Goal: Task Accomplishment & Management: Use online tool/utility

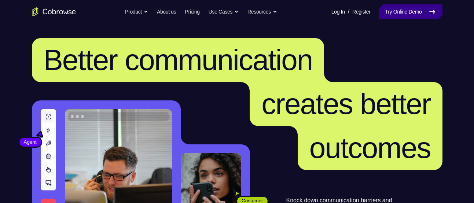
drag, startPoint x: 419, startPoint y: 6, endPoint x: 413, endPoint y: 8, distance: 6.3
click at [419, 6] on link "Try Online Demo" at bounding box center [410, 11] width 63 height 15
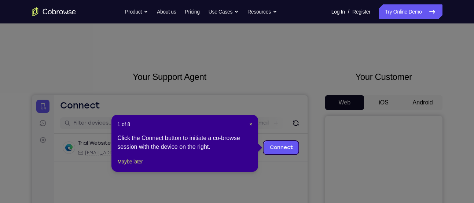
click at [145, 151] on div "Click the Connect button to initiate a co-browse session with the device on the…" at bounding box center [184, 143] width 135 height 18
click at [135, 166] on button "Maybe later" at bounding box center [129, 161] width 25 height 9
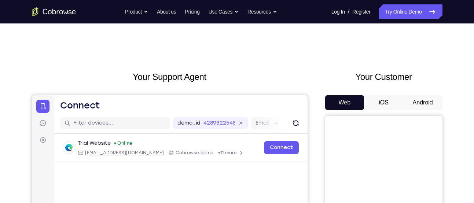
click at [429, 95] on div "Your Customer Web iOS Android" at bounding box center [383, 205] width 117 height 271
click at [422, 99] on button "Android" at bounding box center [422, 102] width 39 height 15
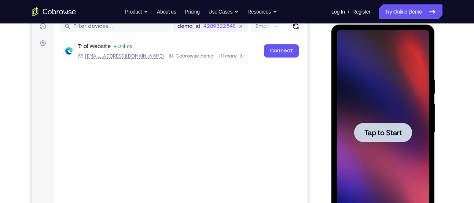
scroll to position [96, 0]
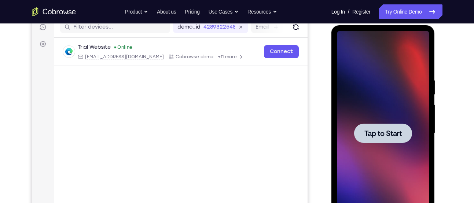
click at [385, 146] on div at bounding box center [383, 133] width 92 height 205
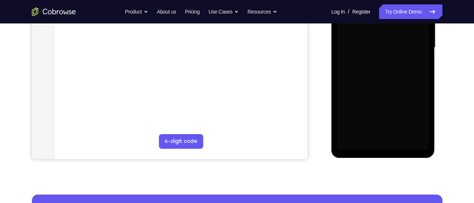
scroll to position [182, 0]
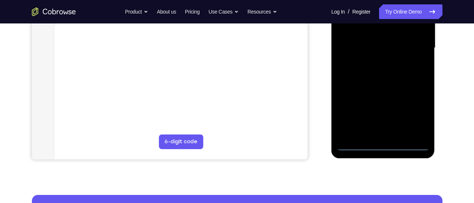
click at [387, 149] on div at bounding box center [383, 47] width 92 height 205
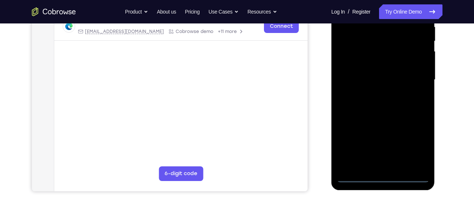
click at [411, 146] on div at bounding box center [383, 79] width 92 height 205
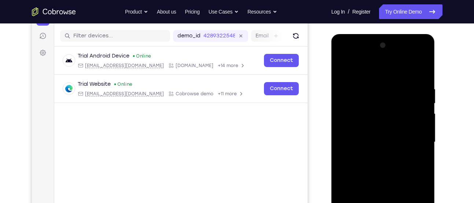
scroll to position [85, 0]
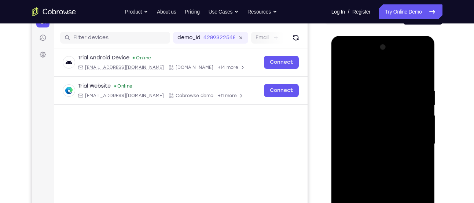
click at [386, 74] on div at bounding box center [383, 143] width 92 height 205
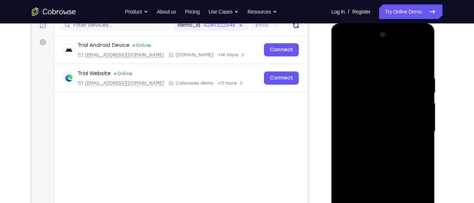
scroll to position [98, 0]
click at [411, 129] on div at bounding box center [383, 131] width 92 height 205
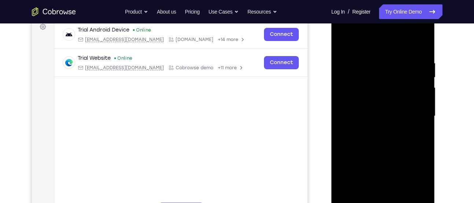
scroll to position [114, 0]
click at [375, 133] on div at bounding box center [383, 115] width 92 height 205
click at [385, 106] on div at bounding box center [383, 115] width 92 height 205
click at [393, 114] on div at bounding box center [383, 115] width 92 height 205
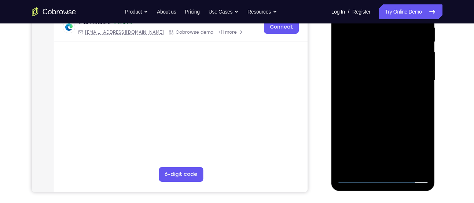
click at [362, 105] on div at bounding box center [383, 80] width 92 height 205
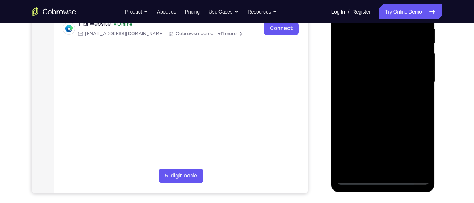
click at [388, 107] on div at bounding box center [383, 81] width 92 height 205
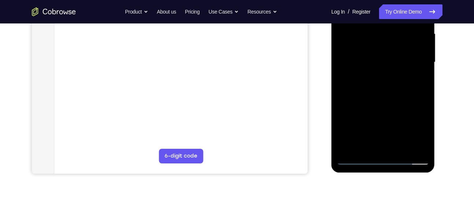
scroll to position [168, 0]
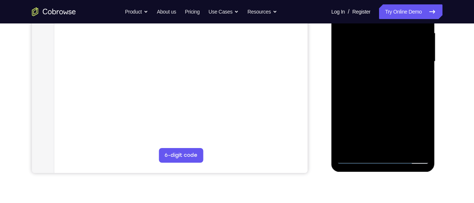
click at [388, 94] on div at bounding box center [383, 61] width 92 height 205
click at [402, 147] on div at bounding box center [383, 61] width 92 height 205
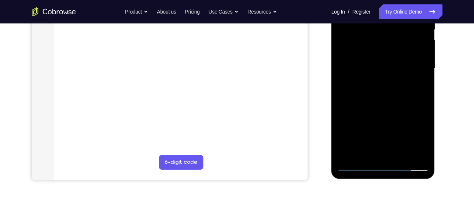
scroll to position [161, 0]
click at [388, 110] on div at bounding box center [383, 68] width 92 height 205
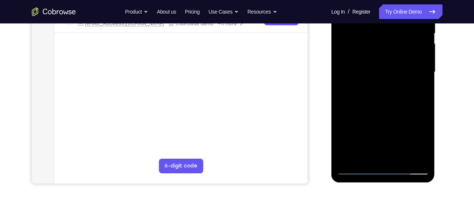
scroll to position [169, 0]
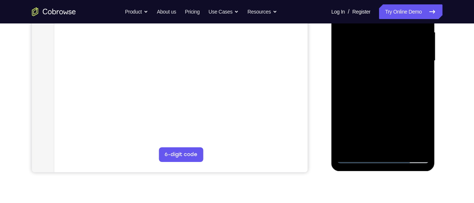
click at [359, 159] on div at bounding box center [383, 60] width 92 height 205
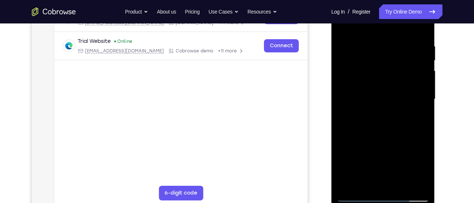
scroll to position [129, 0]
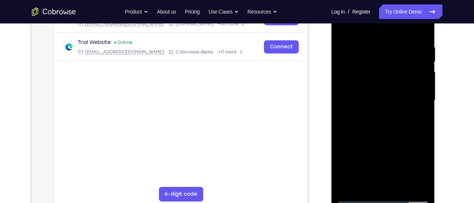
click at [424, 25] on div at bounding box center [383, 100] width 92 height 205
click at [380, 67] on div at bounding box center [383, 100] width 92 height 205
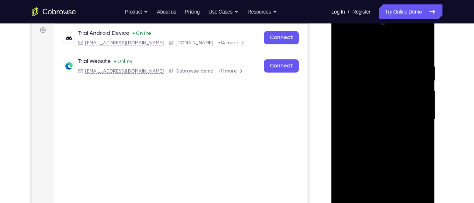
scroll to position [110, 0]
click at [366, 70] on div at bounding box center [383, 119] width 92 height 205
click at [342, 45] on div at bounding box center [383, 119] width 92 height 205
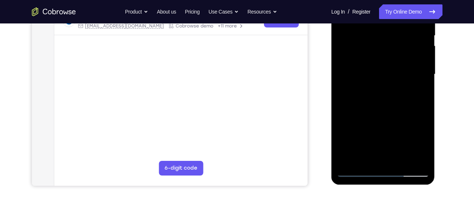
scroll to position [156, 0]
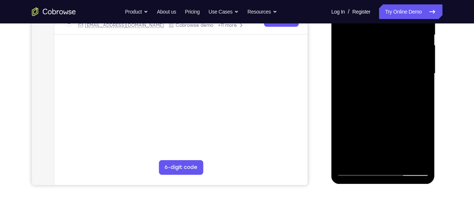
click at [414, 158] on div at bounding box center [383, 73] width 92 height 205
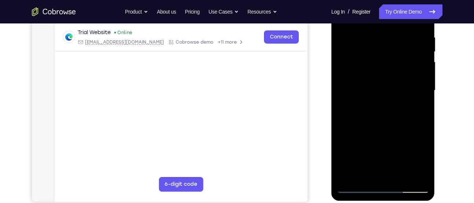
scroll to position [136, 0]
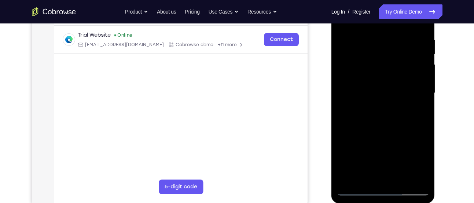
click at [380, 73] on div at bounding box center [383, 92] width 92 height 205
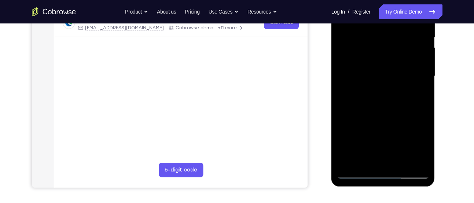
scroll to position [157, 0]
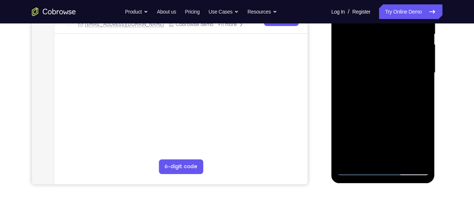
click at [355, 168] on div at bounding box center [383, 72] width 92 height 205
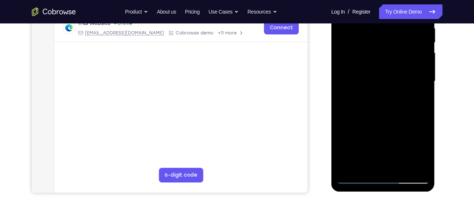
scroll to position [151, 0]
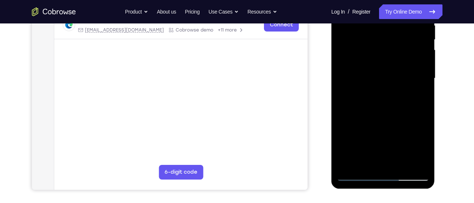
click at [350, 162] on div at bounding box center [383, 78] width 92 height 205
click at [400, 166] on div at bounding box center [383, 78] width 92 height 205
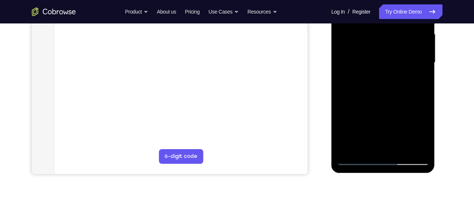
click at [356, 154] on div at bounding box center [383, 62] width 92 height 205
click at [359, 162] on div at bounding box center [383, 62] width 92 height 205
click at [352, 161] on div at bounding box center [383, 62] width 92 height 205
click at [419, 150] on div at bounding box center [383, 62] width 92 height 205
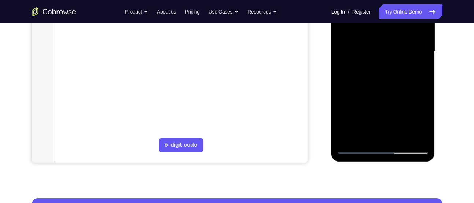
scroll to position [180, 0]
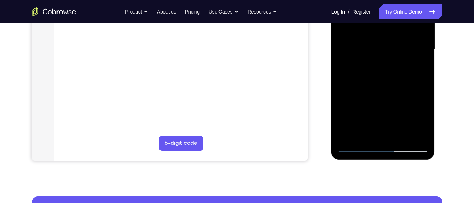
click at [347, 137] on div at bounding box center [383, 49] width 92 height 205
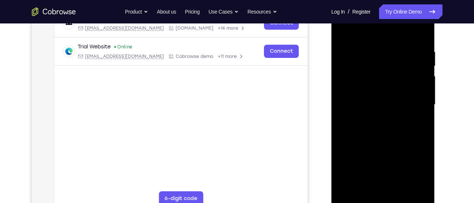
scroll to position [122, 0]
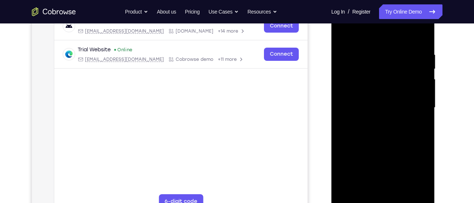
click at [426, 34] on div at bounding box center [383, 107] width 92 height 205
click at [371, 95] on div at bounding box center [383, 107] width 92 height 205
click at [383, 58] on div at bounding box center [383, 107] width 92 height 205
click at [347, 53] on div at bounding box center [383, 107] width 92 height 205
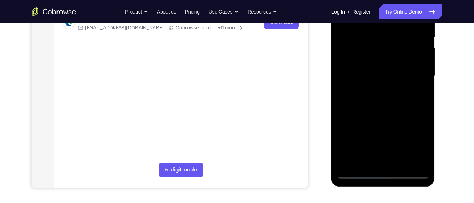
scroll to position [154, 0]
click at [399, 161] on div at bounding box center [383, 75] width 92 height 205
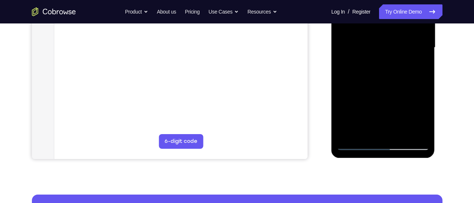
scroll to position [187, 0]
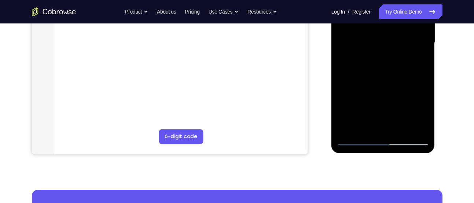
click at [351, 140] on div at bounding box center [383, 42] width 92 height 205
click at [416, 129] on div at bounding box center [383, 42] width 92 height 205
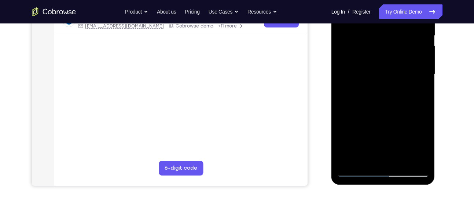
scroll to position [146, 0]
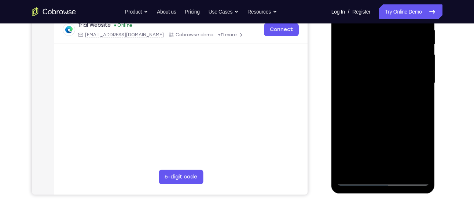
click at [381, 66] on div at bounding box center [383, 83] width 92 height 205
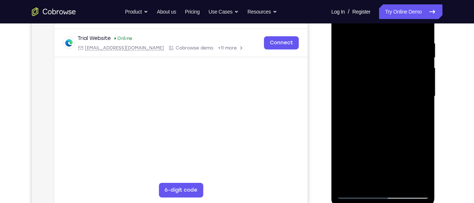
scroll to position [131, 0]
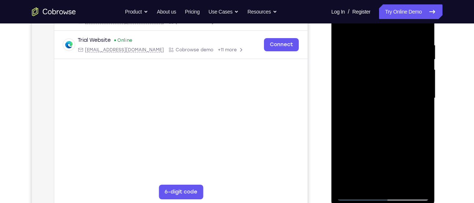
click at [381, 30] on div at bounding box center [383, 98] width 92 height 205
click at [398, 108] on div at bounding box center [383, 98] width 92 height 205
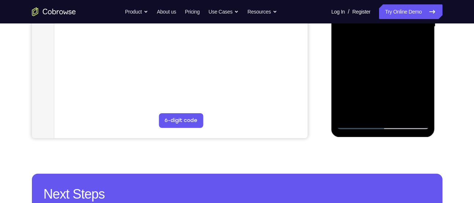
scroll to position [203, 0]
click at [356, 125] on div at bounding box center [383, 26] width 92 height 205
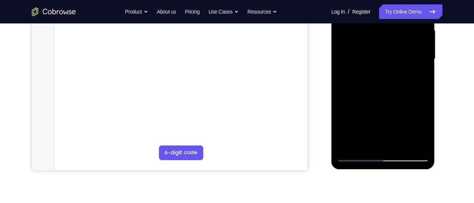
scroll to position [170, 0]
click at [344, 148] on div at bounding box center [383, 59] width 92 height 205
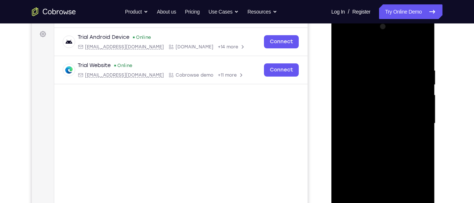
scroll to position [106, 0]
click at [423, 48] on div at bounding box center [383, 123] width 92 height 205
click at [381, 120] on div at bounding box center [383, 123] width 92 height 205
click at [385, 97] on div at bounding box center [383, 123] width 92 height 205
click at [406, 65] on div at bounding box center [383, 123] width 92 height 205
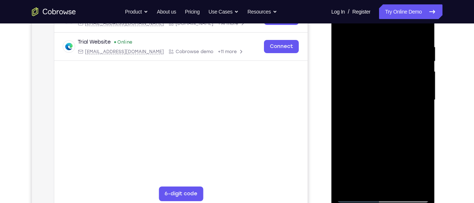
scroll to position [130, 0]
click at [398, 52] on div at bounding box center [383, 99] width 92 height 205
click at [389, 123] on div at bounding box center [383, 99] width 92 height 205
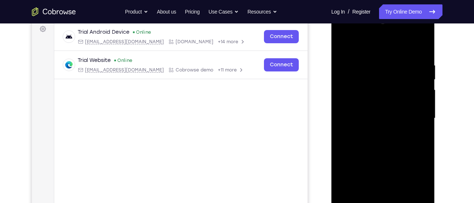
scroll to position [111, 0]
click at [342, 41] on div at bounding box center [383, 118] width 92 height 205
click at [402, 108] on div at bounding box center [383, 118] width 92 height 205
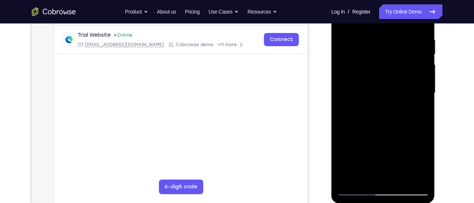
scroll to position [137, 0]
click at [356, 190] on div at bounding box center [383, 92] width 92 height 205
drag, startPoint x: 417, startPoint y: 87, endPoint x: 366, endPoint y: 92, distance: 51.2
click at [366, 92] on div at bounding box center [383, 92] width 92 height 205
click at [392, 31] on div at bounding box center [383, 92] width 92 height 205
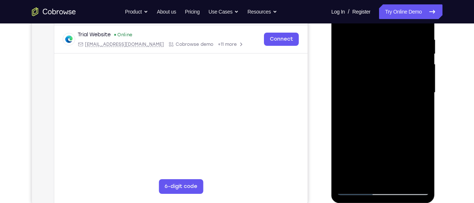
drag, startPoint x: 367, startPoint y: 151, endPoint x: 368, endPoint y: 73, distance: 77.4
click at [368, 73] on div at bounding box center [383, 92] width 92 height 205
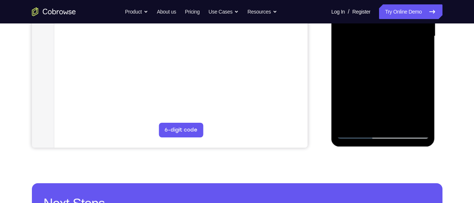
scroll to position [193, 0]
click at [348, 127] on div at bounding box center [383, 36] width 92 height 205
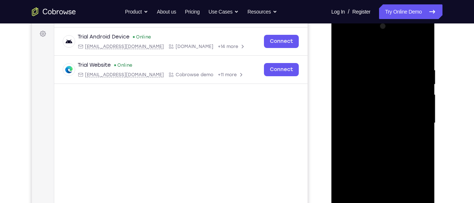
scroll to position [105, 0]
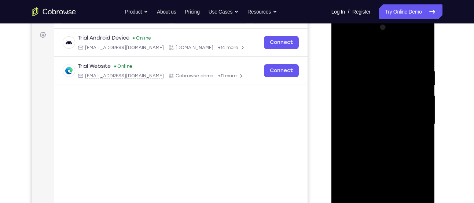
click at [377, 65] on div at bounding box center [383, 124] width 92 height 205
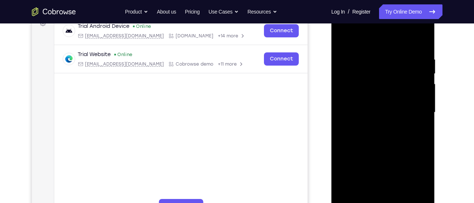
scroll to position [118, 0]
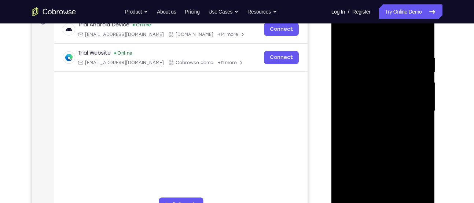
click at [422, 107] on div at bounding box center [383, 110] width 92 height 205
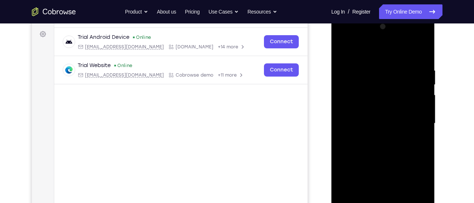
click at [422, 120] on div at bounding box center [383, 123] width 92 height 205
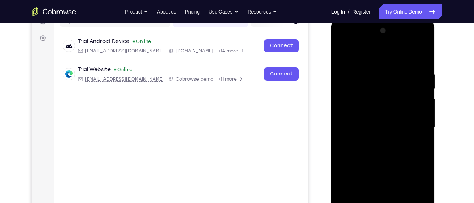
scroll to position [98, 0]
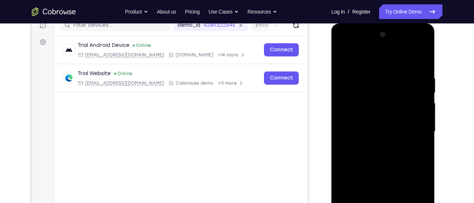
click at [421, 104] on div at bounding box center [383, 131] width 92 height 205
drag, startPoint x: 421, startPoint y: 109, endPoint x: 371, endPoint y: 99, distance: 50.5
click at [371, 99] on div at bounding box center [383, 131] width 92 height 205
drag, startPoint x: 417, startPoint y: 109, endPoint x: 370, endPoint y: 109, distance: 46.9
click at [370, 109] on div at bounding box center [383, 131] width 92 height 205
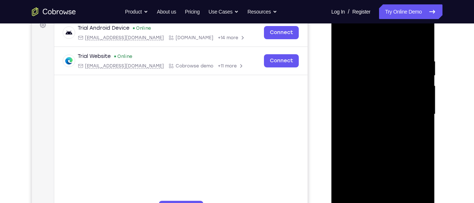
scroll to position [114, 0]
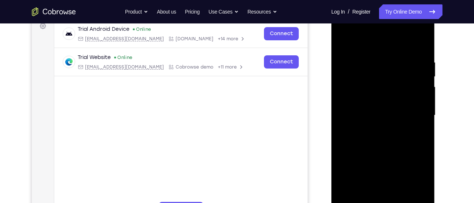
drag, startPoint x: 420, startPoint y: 120, endPoint x: 352, endPoint y: 98, distance: 71.3
click at [352, 98] on div at bounding box center [383, 115] width 92 height 205
drag, startPoint x: 412, startPoint y: 111, endPoint x: 348, endPoint y: 97, distance: 66.1
click at [348, 97] on div at bounding box center [383, 115] width 92 height 205
drag, startPoint x: 415, startPoint y: 103, endPoint x: 371, endPoint y: 100, distance: 44.5
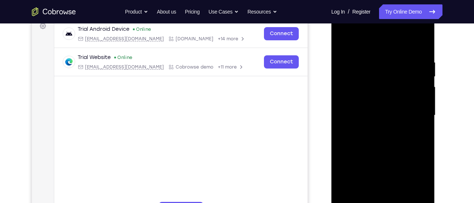
click at [371, 100] on div at bounding box center [383, 115] width 92 height 205
drag, startPoint x: 416, startPoint y: 95, endPoint x: 352, endPoint y: 88, distance: 64.6
click at [352, 88] on div at bounding box center [383, 115] width 92 height 205
drag, startPoint x: 383, startPoint y: 93, endPoint x: 351, endPoint y: 89, distance: 31.7
click at [351, 89] on div at bounding box center [383, 115] width 92 height 205
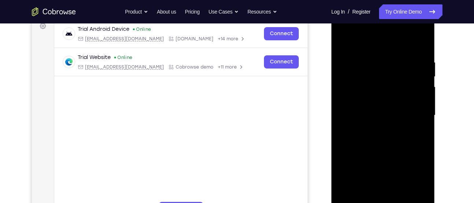
drag, startPoint x: 410, startPoint y: 80, endPoint x: 336, endPoint y: 90, distance: 74.7
click at [336, 90] on div at bounding box center [383, 116] width 104 height 219
drag, startPoint x: 410, startPoint y: 102, endPoint x: 368, endPoint y: 99, distance: 42.3
click at [368, 99] on div at bounding box center [383, 115] width 92 height 205
click at [421, 44] on div at bounding box center [383, 115] width 92 height 205
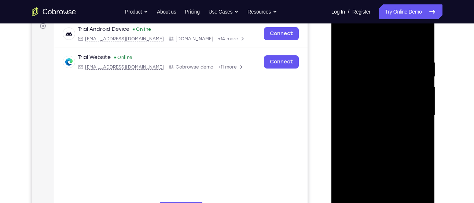
click at [379, 112] on div at bounding box center [383, 115] width 92 height 205
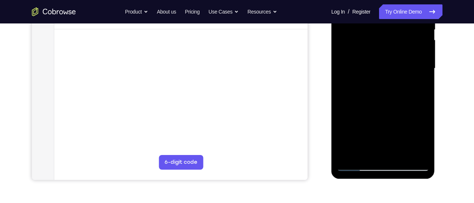
scroll to position [161, 0]
drag, startPoint x: 392, startPoint y: 105, endPoint x: 381, endPoint y: 20, distance: 86.1
click at [381, 20] on div at bounding box center [383, 68] width 92 height 205
drag, startPoint x: 382, startPoint y: 126, endPoint x: 380, endPoint y: 19, distance: 106.7
click at [380, 19] on div at bounding box center [383, 68] width 92 height 205
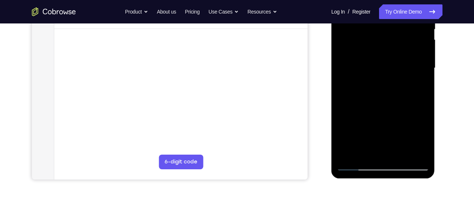
drag, startPoint x: 374, startPoint y: 128, endPoint x: 367, endPoint y: 8, distance: 120.1
click at [367, 8] on div at bounding box center [383, 68] width 92 height 205
drag, startPoint x: 381, startPoint y: 34, endPoint x: 377, endPoint y: 140, distance: 106.4
click at [377, 140] on div at bounding box center [383, 68] width 92 height 205
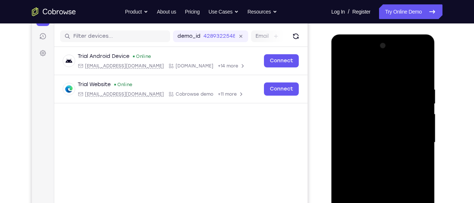
scroll to position [84, 0]
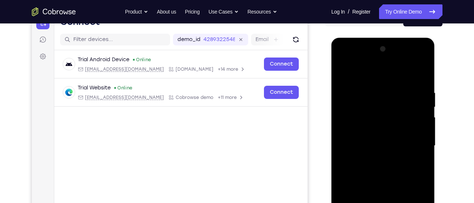
drag, startPoint x: 385, startPoint y: 98, endPoint x: 386, endPoint y: 181, distance: 83.2
click at [386, 181] on div at bounding box center [383, 145] width 92 height 205
drag, startPoint x: 391, startPoint y: 80, endPoint x: 386, endPoint y: 188, distance: 107.9
click at [386, 188] on div at bounding box center [383, 145] width 92 height 205
drag, startPoint x: 386, startPoint y: 121, endPoint x: 426, endPoint y: -2, distance: 129.6
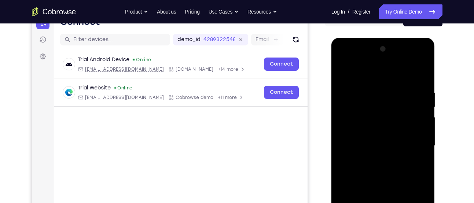
click at [426, 38] on html "Online web based iOS Simulators and Android Emulators. Run iPhone, iPad, Mobile…" at bounding box center [383, 148] width 105 height 220
drag, startPoint x: 406, startPoint y: 162, endPoint x: 394, endPoint y: -2, distance: 164.8
click at [394, 38] on html "Online web based iOS Simulators and Android Emulators. Run iPhone, iPad, Mobile…" at bounding box center [383, 148] width 105 height 220
drag, startPoint x: 375, startPoint y: 149, endPoint x: 375, endPoint y: -2, distance: 151.4
click at [375, 38] on html "Online web based iOS Simulators and Android Emulators. Run iPhone, iPad, Mobile…" at bounding box center [383, 148] width 105 height 220
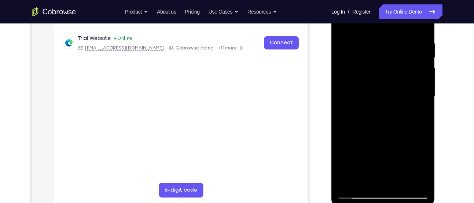
scroll to position [134, 0]
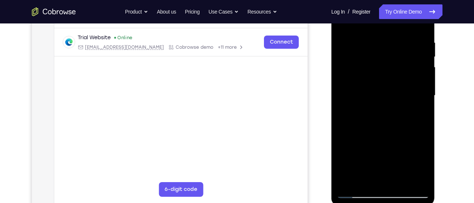
drag, startPoint x: 386, startPoint y: 89, endPoint x: 370, endPoint y: 175, distance: 87.6
click at [370, 175] on div at bounding box center [383, 95] width 92 height 205
drag, startPoint x: 391, startPoint y: 61, endPoint x: 397, endPoint y: -2, distance: 63.7
click at [397, 0] on div at bounding box center [383, 95] width 92 height 205
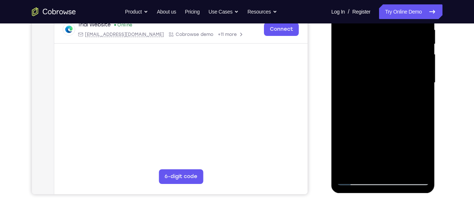
scroll to position [137, 0]
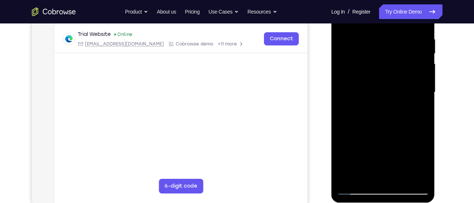
drag, startPoint x: 390, startPoint y: 142, endPoint x: 398, endPoint y: 19, distance: 123.8
click at [398, 19] on div at bounding box center [383, 92] width 92 height 205
drag, startPoint x: 392, startPoint y: 146, endPoint x: 378, endPoint y: -2, distance: 148.8
click at [378, 0] on div at bounding box center [383, 92] width 92 height 205
drag, startPoint x: 399, startPoint y: 132, endPoint x: 401, endPoint y: 10, distance: 122.1
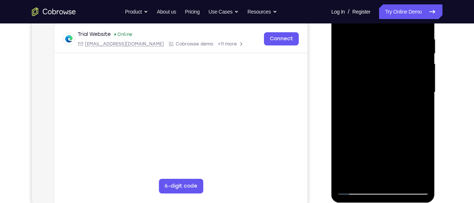
click at [401, 10] on div at bounding box center [383, 92] width 92 height 205
drag, startPoint x: 390, startPoint y: 144, endPoint x: 393, endPoint y: -2, distance: 146.7
click at [393, 0] on div at bounding box center [383, 92] width 92 height 205
drag, startPoint x: 395, startPoint y: 132, endPoint x: 395, endPoint y: 36, distance: 96.1
click at [395, 36] on div at bounding box center [383, 92] width 92 height 205
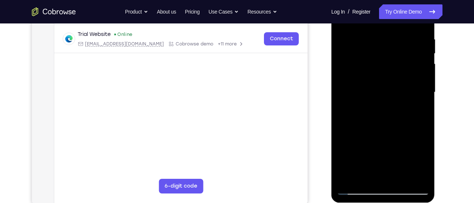
drag, startPoint x: 393, startPoint y: 110, endPoint x: 392, endPoint y: 20, distance: 89.8
click at [392, 20] on div at bounding box center [383, 92] width 92 height 205
drag, startPoint x: 400, startPoint y: 155, endPoint x: 403, endPoint y: 34, distance: 120.7
click at [403, 34] on div at bounding box center [383, 92] width 92 height 205
click at [419, 181] on div at bounding box center [383, 92] width 92 height 205
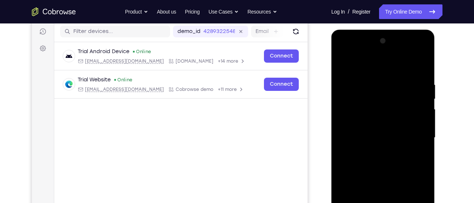
scroll to position [91, 0]
click at [345, 63] on div at bounding box center [383, 138] width 92 height 205
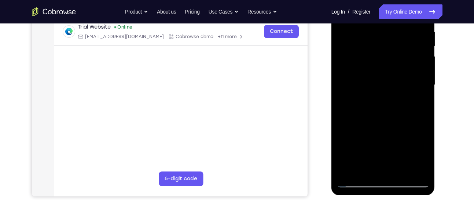
scroll to position [146, 0]
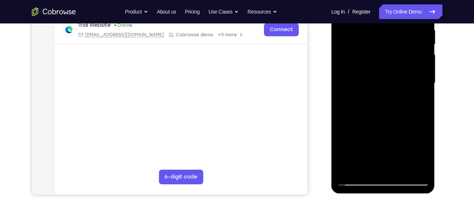
drag, startPoint x: 373, startPoint y: 120, endPoint x: 375, endPoint y: 47, distance: 72.6
click at [375, 47] on div at bounding box center [383, 83] width 92 height 205
drag, startPoint x: 30, startPoint y: 184, endPoint x: 324, endPoint y: 158, distance: 295.2
click at [324, 158] on div "Your Support Agent Your Customer Web iOS Android" at bounding box center [237, 59] width 411 height 271
click at [412, 167] on div at bounding box center [383, 83] width 92 height 205
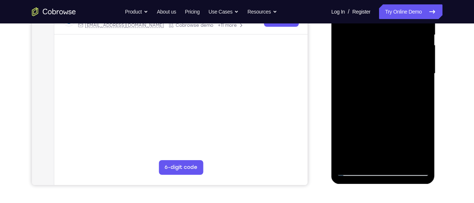
scroll to position [156, 0]
click at [351, 159] on div at bounding box center [383, 73] width 92 height 205
click at [400, 159] on div at bounding box center [383, 73] width 92 height 205
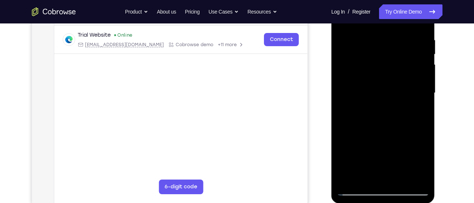
scroll to position [135, 0]
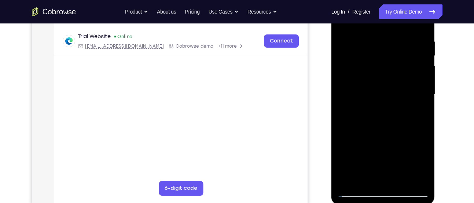
drag, startPoint x: 378, startPoint y: 166, endPoint x: 383, endPoint y: 86, distance: 80.1
click at [383, 86] on div at bounding box center [383, 94] width 92 height 205
drag, startPoint x: 381, startPoint y: 158, endPoint x: 385, endPoint y: 73, distance: 85.2
click at [385, 73] on div at bounding box center [383, 94] width 92 height 205
drag, startPoint x: 381, startPoint y: 131, endPoint x: 386, endPoint y: 87, distance: 43.6
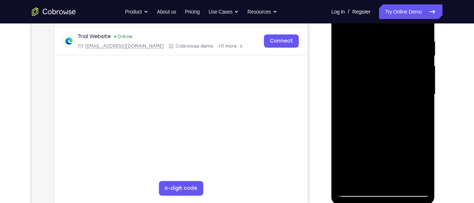
click at [386, 87] on div at bounding box center [383, 94] width 92 height 205
drag, startPoint x: 380, startPoint y: 169, endPoint x: 380, endPoint y: 151, distance: 18.0
click at [380, 151] on div at bounding box center [383, 94] width 92 height 205
click at [374, 127] on div at bounding box center [383, 94] width 92 height 205
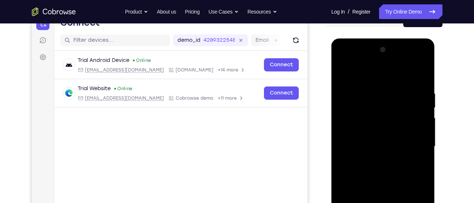
scroll to position [82, 0]
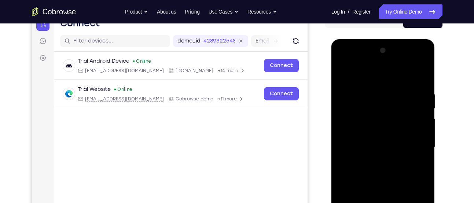
click at [364, 73] on div at bounding box center [383, 147] width 92 height 205
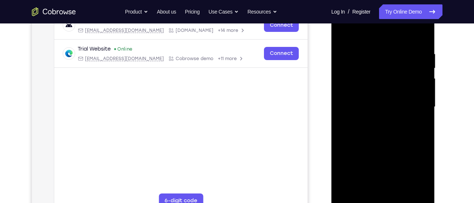
scroll to position [123, 0]
drag, startPoint x: 376, startPoint y: 150, endPoint x: 376, endPoint y: 84, distance: 66.7
click at [376, 84] on div at bounding box center [383, 106] width 92 height 205
click at [418, 190] on div at bounding box center [383, 106] width 92 height 205
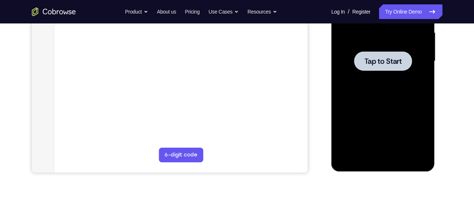
scroll to position [169, 0]
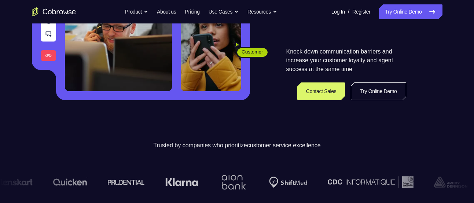
scroll to position [133, 0]
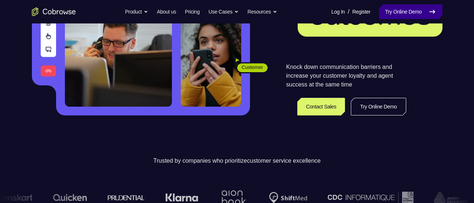
click at [399, 10] on link "Try Online Demo" at bounding box center [410, 11] width 63 height 15
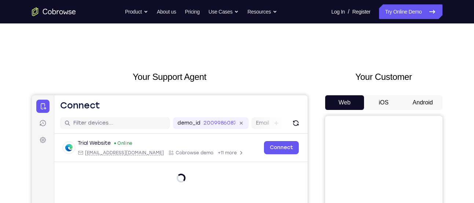
click at [437, 92] on div "Your Customer Web iOS Android" at bounding box center [383, 205] width 117 height 271
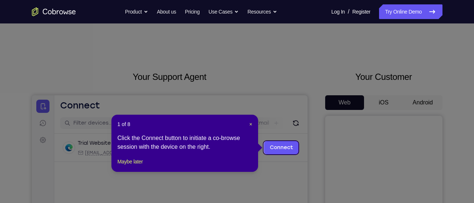
click at [420, 103] on icon at bounding box center [240, 101] width 480 height 203
click at [138, 165] on div "1 of 8 × Click the Connect button to initiate a co-browse session with the devi…" at bounding box center [184, 143] width 147 height 57
drag, startPoint x: 138, startPoint y: 171, endPoint x: 108, endPoint y: 67, distance: 107.3
click at [138, 166] on button "Maybe later" at bounding box center [129, 161] width 25 height 9
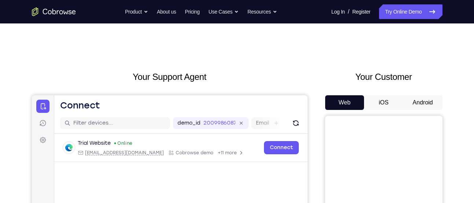
click at [435, 98] on button "Android" at bounding box center [422, 102] width 39 height 15
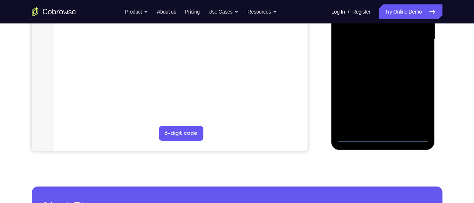
scroll to position [191, 0]
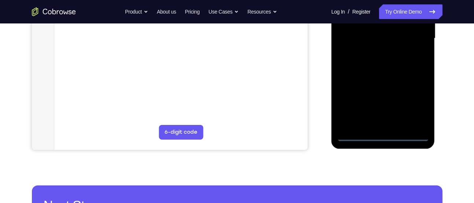
click at [378, 136] on div at bounding box center [383, 38] width 92 height 205
click at [380, 136] on div at bounding box center [383, 38] width 92 height 205
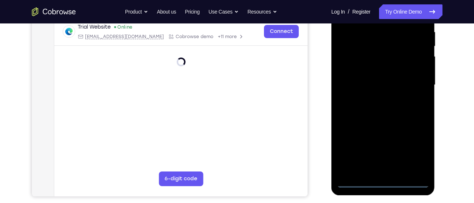
scroll to position [144, 0]
click at [409, 148] on div at bounding box center [383, 85] width 92 height 205
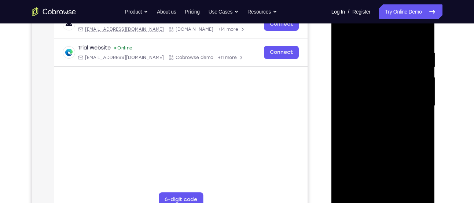
scroll to position [131, 0]
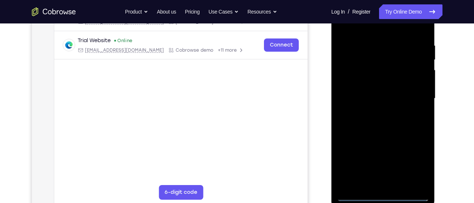
click at [365, 32] on div at bounding box center [383, 98] width 92 height 205
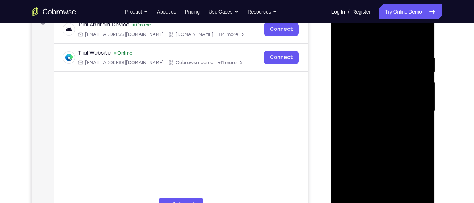
scroll to position [118, 0]
click at [369, 45] on div at bounding box center [383, 111] width 92 height 205
click at [419, 106] on div at bounding box center [383, 111] width 92 height 205
click at [373, 123] on div at bounding box center [383, 111] width 92 height 205
click at [373, 104] on div at bounding box center [383, 111] width 92 height 205
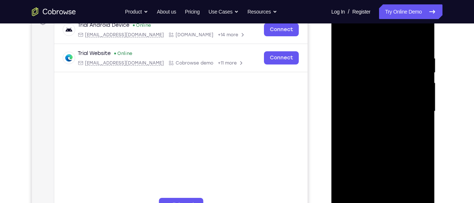
click at [369, 78] on div at bounding box center [383, 111] width 92 height 205
click at [379, 80] on div at bounding box center [383, 111] width 92 height 205
click at [360, 118] on div at bounding box center [383, 111] width 92 height 205
click at [371, 121] on div at bounding box center [383, 111] width 92 height 205
click at [380, 97] on div at bounding box center [383, 111] width 92 height 205
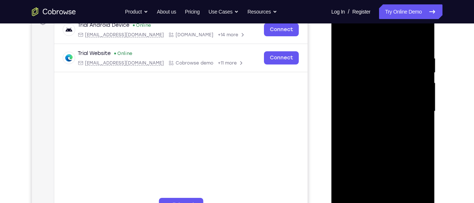
click at [341, 37] on div at bounding box center [383, 111] width 92 height 205
click at [360, 120] on div at bounding box center [383, 111] width 92 height 205
click at [356, 113] on div at bounding box center [383, 111] width 92 height 205
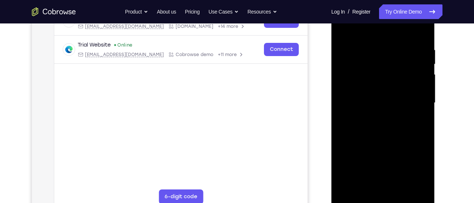
click at [398, 123] on div at bounding box center [383, 102] width 92 height 205
click at [373, 123] on div at bounding box center [383, 102] width 92 height 205
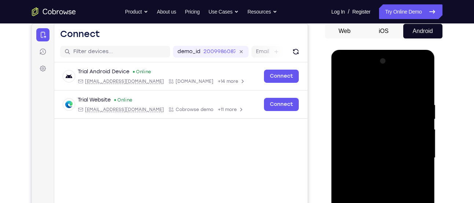
scroll to position [71, 0]
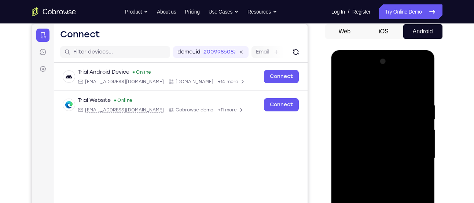
drag, startPoint x: 407, startPoint y: 132, endPoint x: 410, endPoint y: 99, distance: 33.1
click at [410, 99] on div at bounding box center [383, 158] width 92 height 205
click at [422, 92] on div at bounding box center [383, 158] width 92 height 205
click at [422, 91] on div at bounding box center [383, 158] width 92 height 205
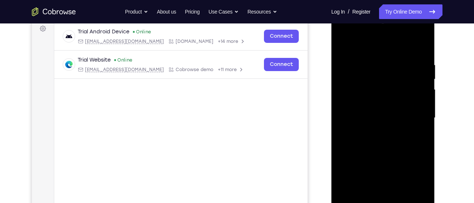
scroll to position [113, 0]
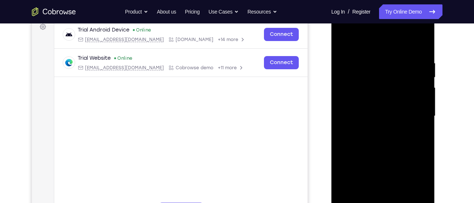
click at [418, 46] on div at bounding box center [383, 116] width 92 height 205
click at [421, 47] on div at bounding box center [383, 116] width 92 height 205
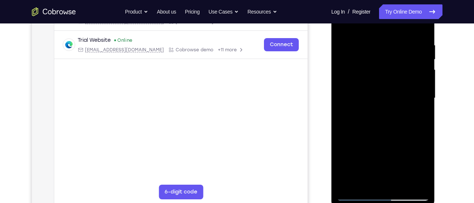
click at [373, 46] on div at bounding box center [383, 98] width 92 height 205
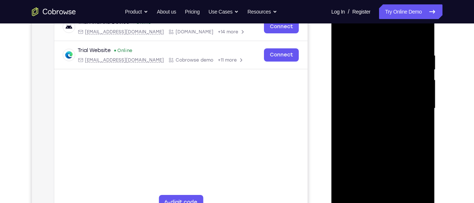
scroll to position [120, 0]
click at [370, 51] on div at bounding box center [383, 109] width 92 height 205
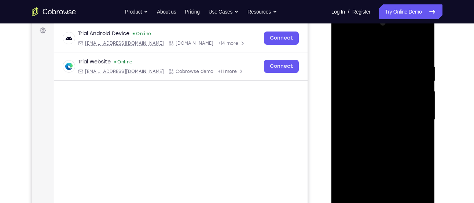
click at [425, 113] on div at bounding box center [383, 119] width 92 height 205
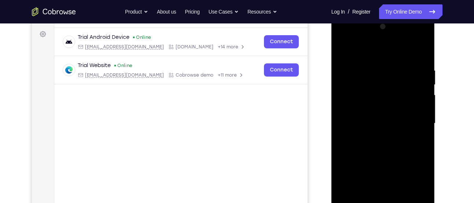
click at [418, 107] on div at bounding box center [383, 123] width 92 height 205
drag, startPoint x: 423, startPoint y: 76, endPoint x: 343, endPoint y: 95, distance: 81.8
click at [343, 95] on div at bounding box center [383, 123] width 92 height 205
drag, startPoint x: 420, startPoint y: 113, endPoint x: 367, endPoint y: 111, distance: 53.6
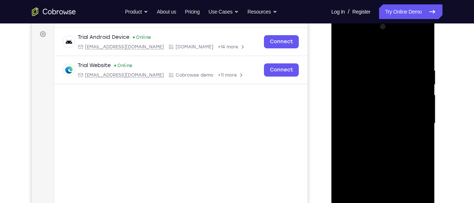
click at [367, 111] on div at bounding box center [383, 123] width 92 height 205
click at [421, 51] on div at bounding box center [383, 123] width 92 height 205
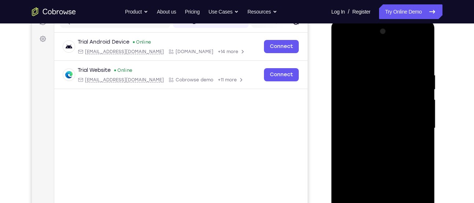
scroll to position [101, 0]
click at [419, 56] on div at bounding box center [383, 128] width 92 height 205
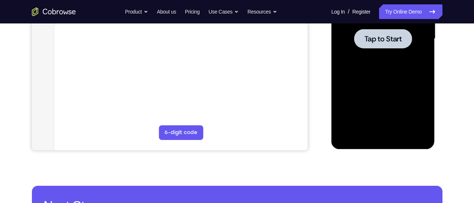
scroll to position [191, 0]
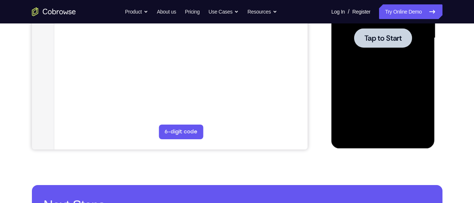
click at [373, 101] on div at bounding box center [383, 37] width 92 height 205
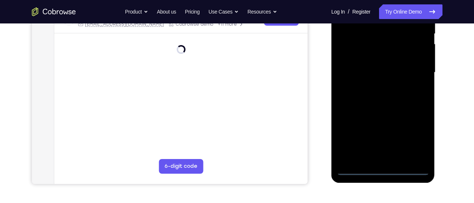
scroll to position [150, 0]
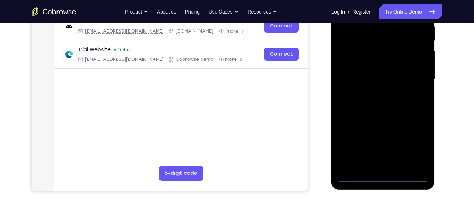
click at [377, 179] on div at bounding box center [383, 79] width 92 height 205
click at [412, 133] on div at bounding box center [383, 79] width 92 height 205
click at [414, 138] on div at bounding box center [383, 79] width 92 height 205
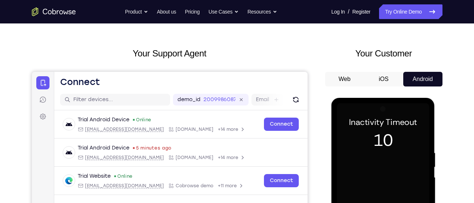
scroll to position [21, 0]
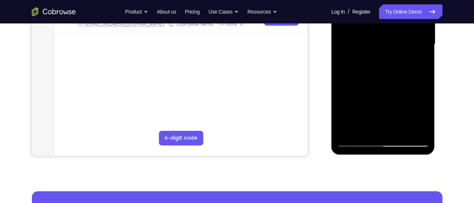
scroll to position [186, 0]
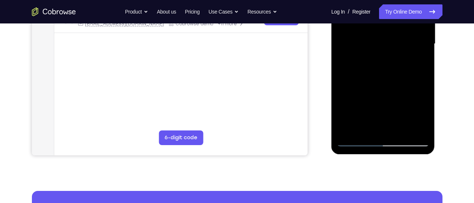
click at [413, 108] on div at bounding box center [383, 43] width 92 height 205
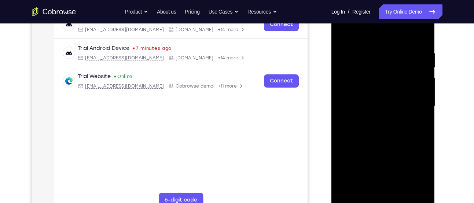
scroll to position [122, 0]
